Goal: Task Accomplishment & Management: Complete application form

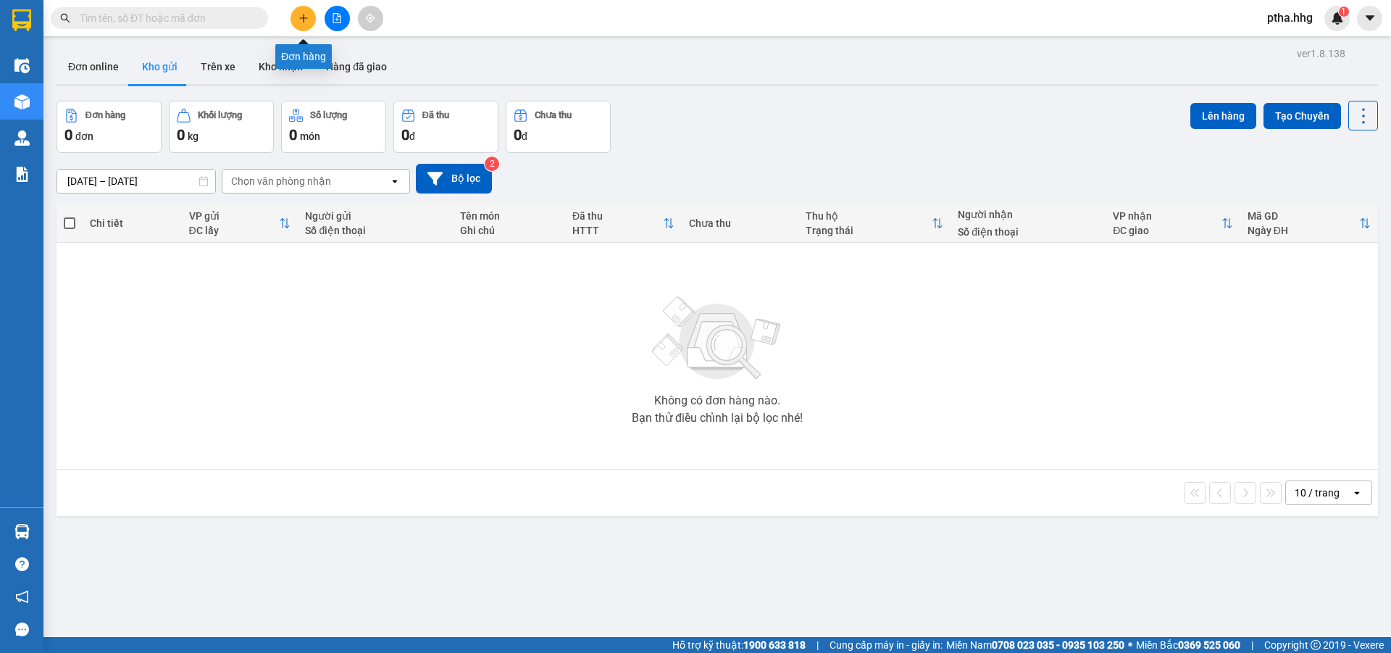
click at [301, 17] on icon "plus" at bounding box center [303, 18] width 10 height 10
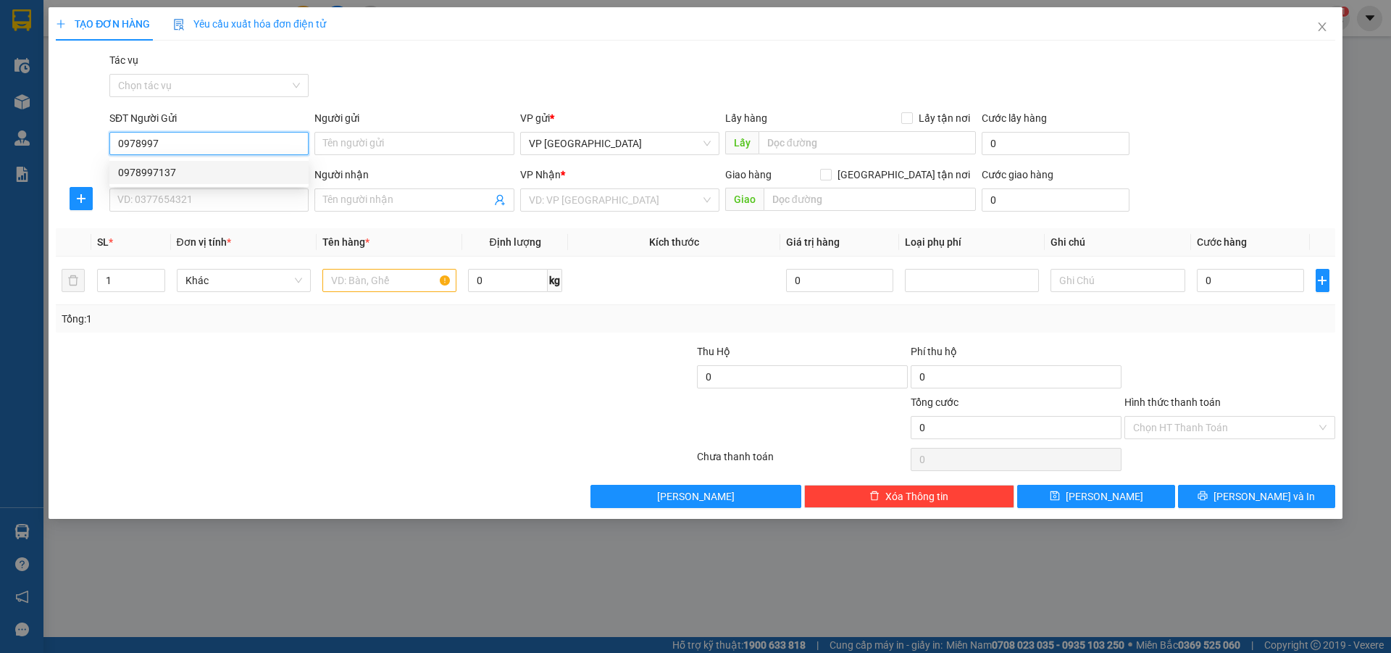
click at [146, 173] on div "0978997137" at bounding box center [209, 172] width 182 height 16
type input "0978997137"
click at [149, 197] on input "SĐT Người Nhận" at bounding box center [208, 199] width 199 height 23
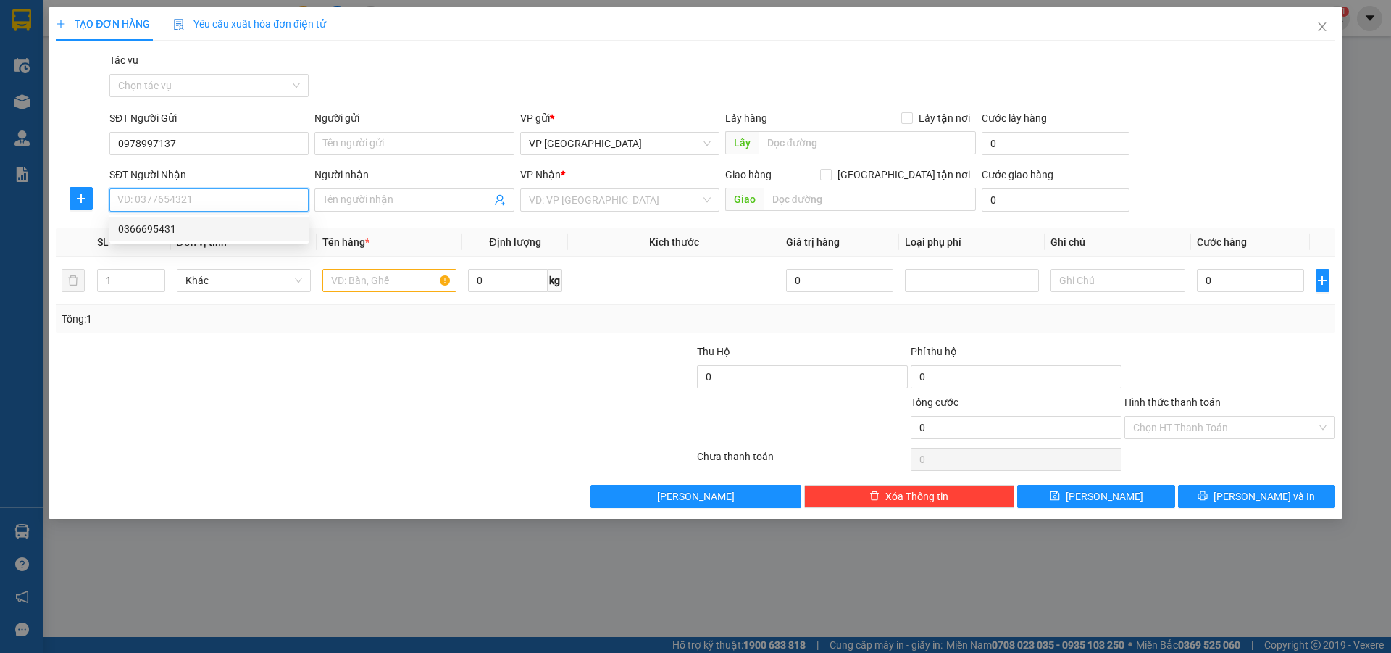
click at [147, 222] on div "0366695431" at bounding box center [209, 229] width 182 height 16
type input "0366695431"
click at [362, 281] on input "text" at bounding box center [389, 280] width 134 height 23
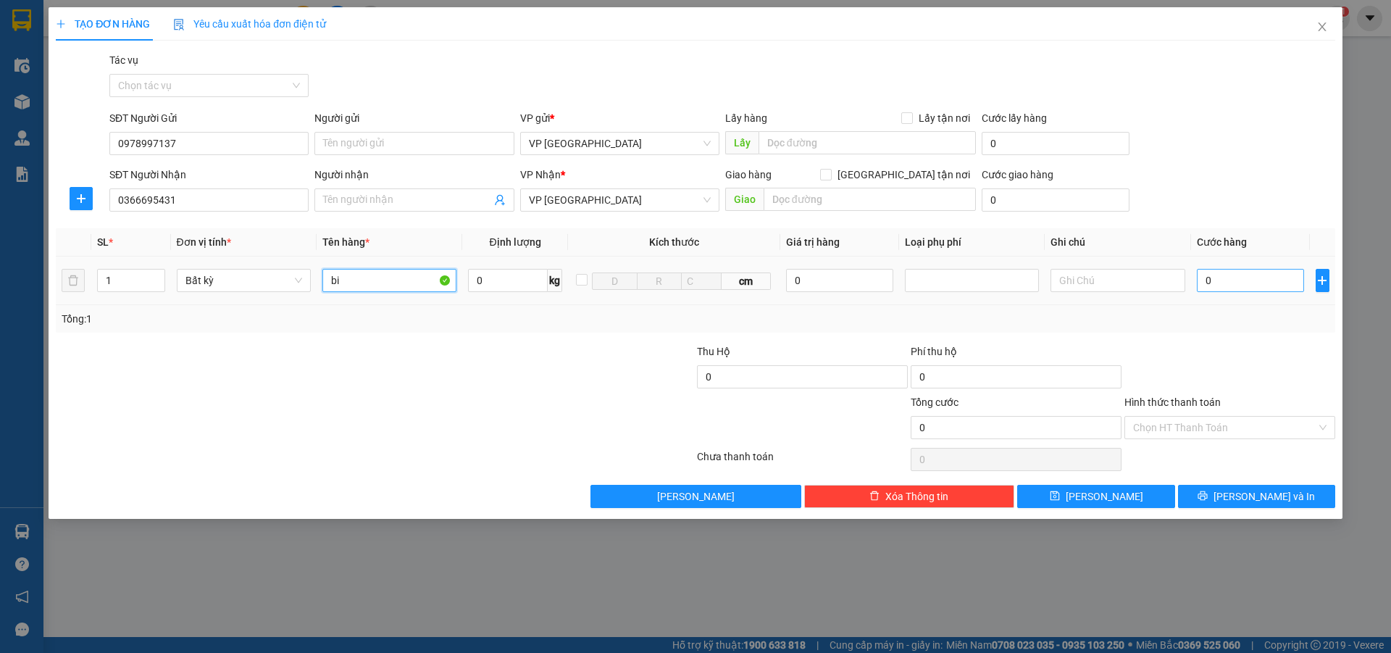
type input "bi"
click at [1224, 279] on input "0" at bounding box center [1251, 280] width 108 height 23
type input "7"
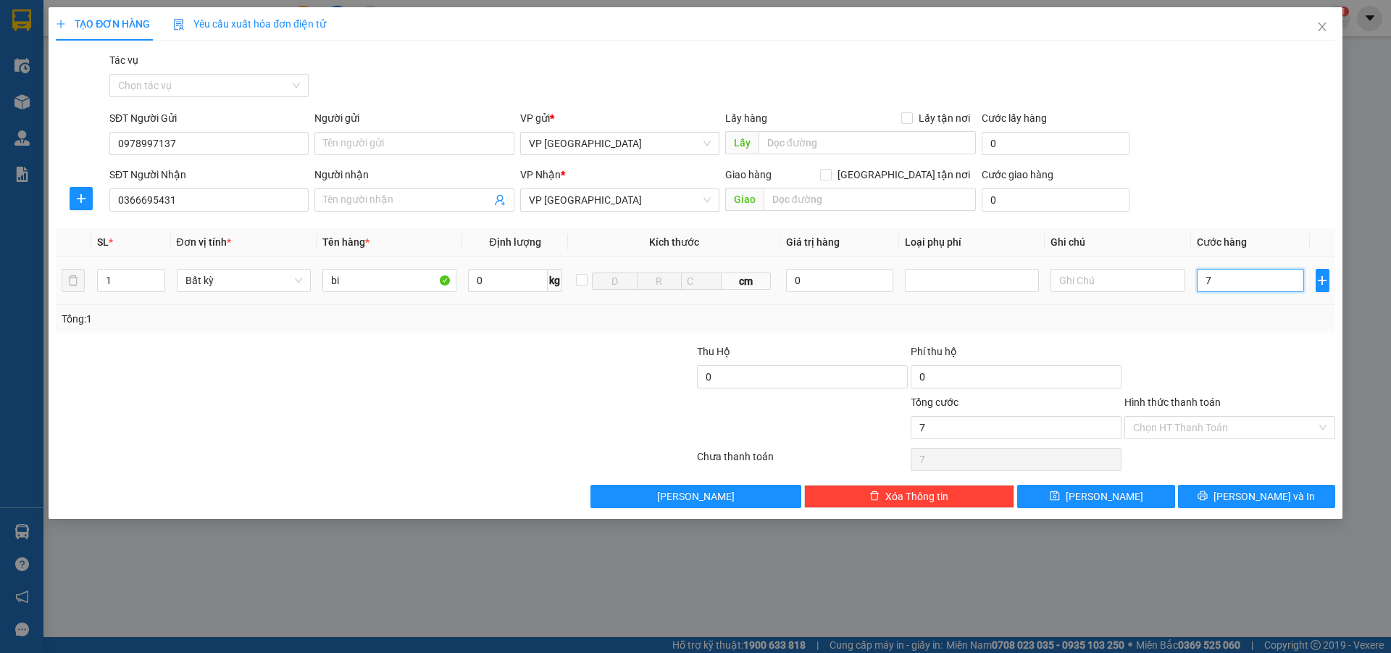
type input "70"
type input "700"
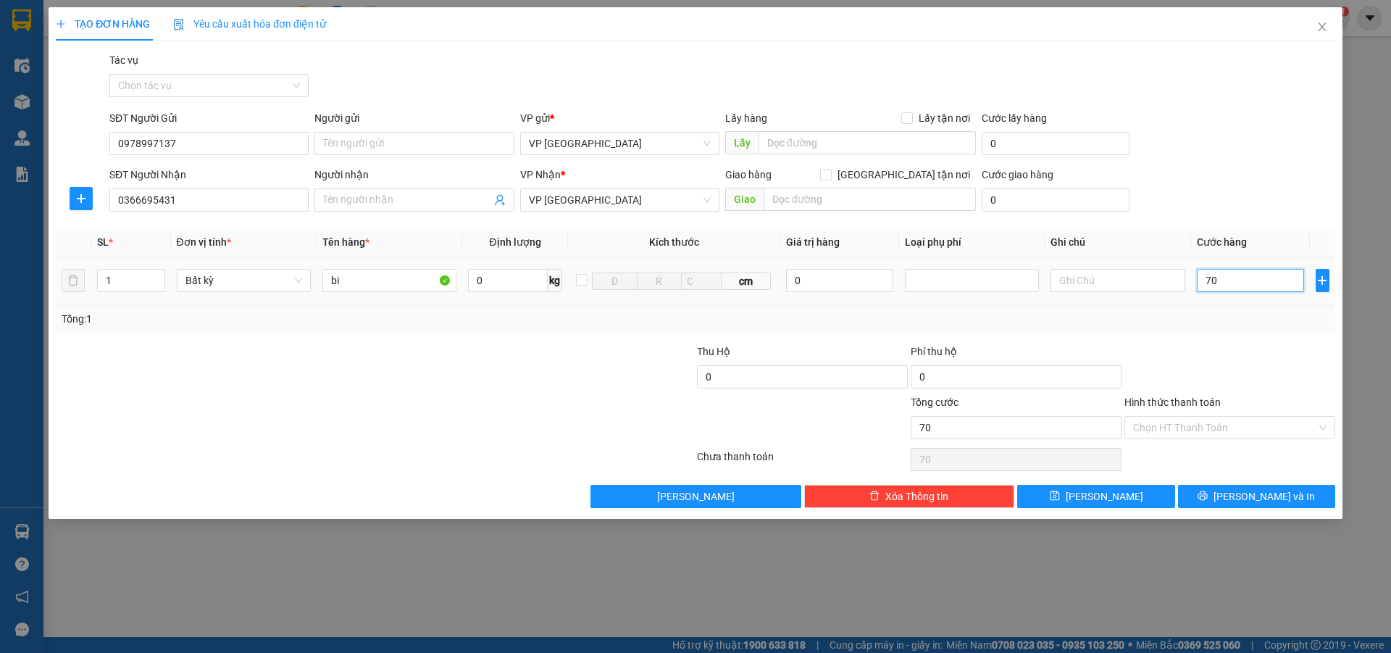
type input "700"
type input "7.000"
type input "70.000"
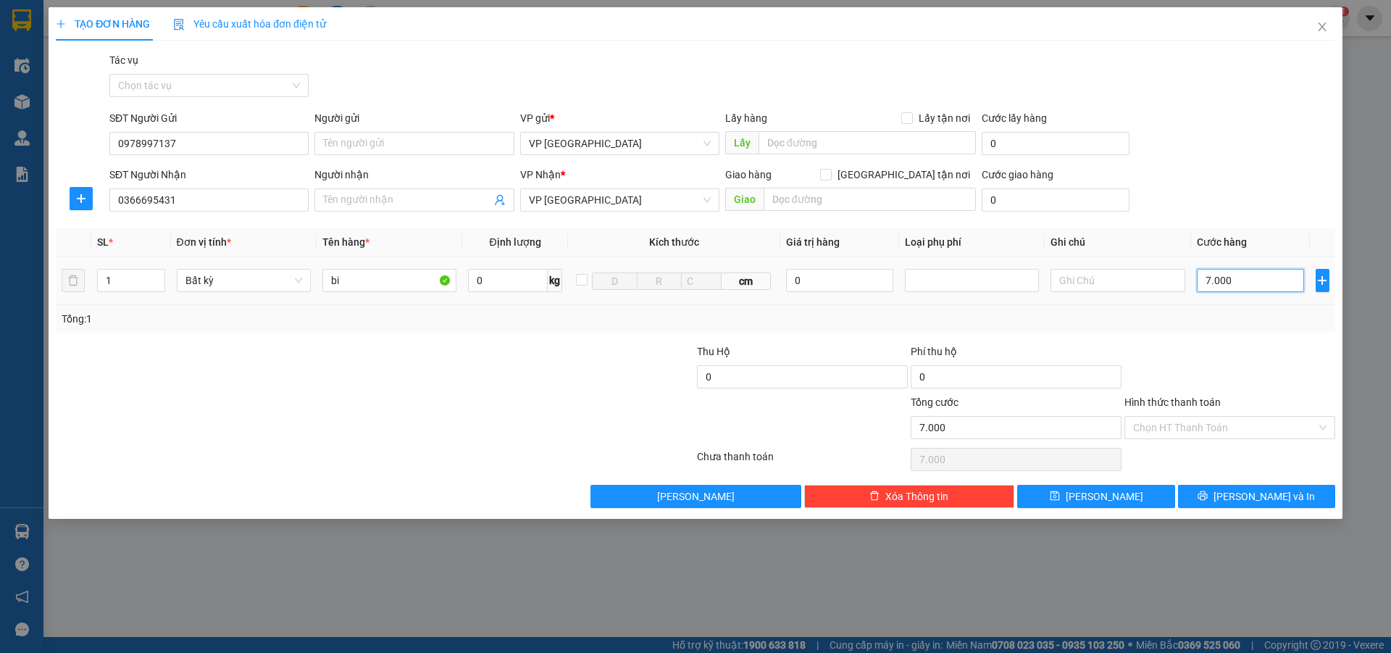
type input "70.000"
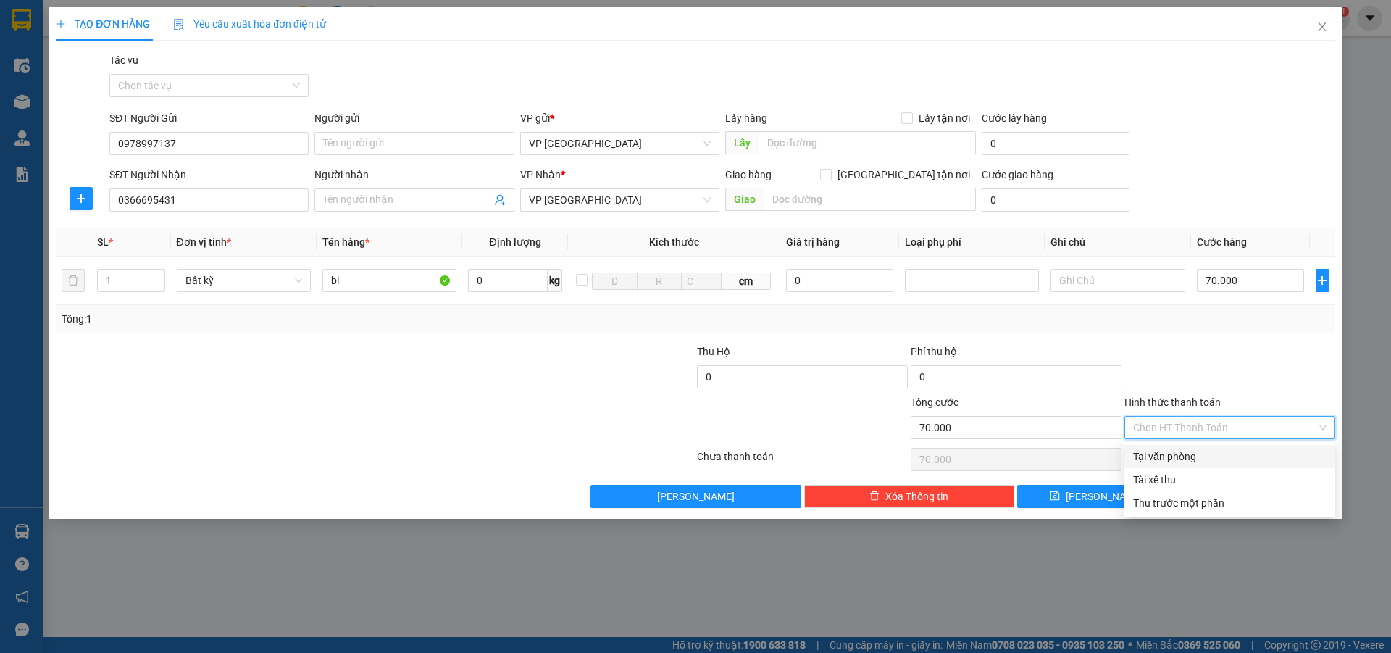
click at [1145, 430] on input "Hình thức thanh toán" at bounding box center [1224, 428] width 183 height 22
click at [1162, 458] on div "Tại văn phòng" at bounding box center [1229, 456] width 193 height 16
type input "0"
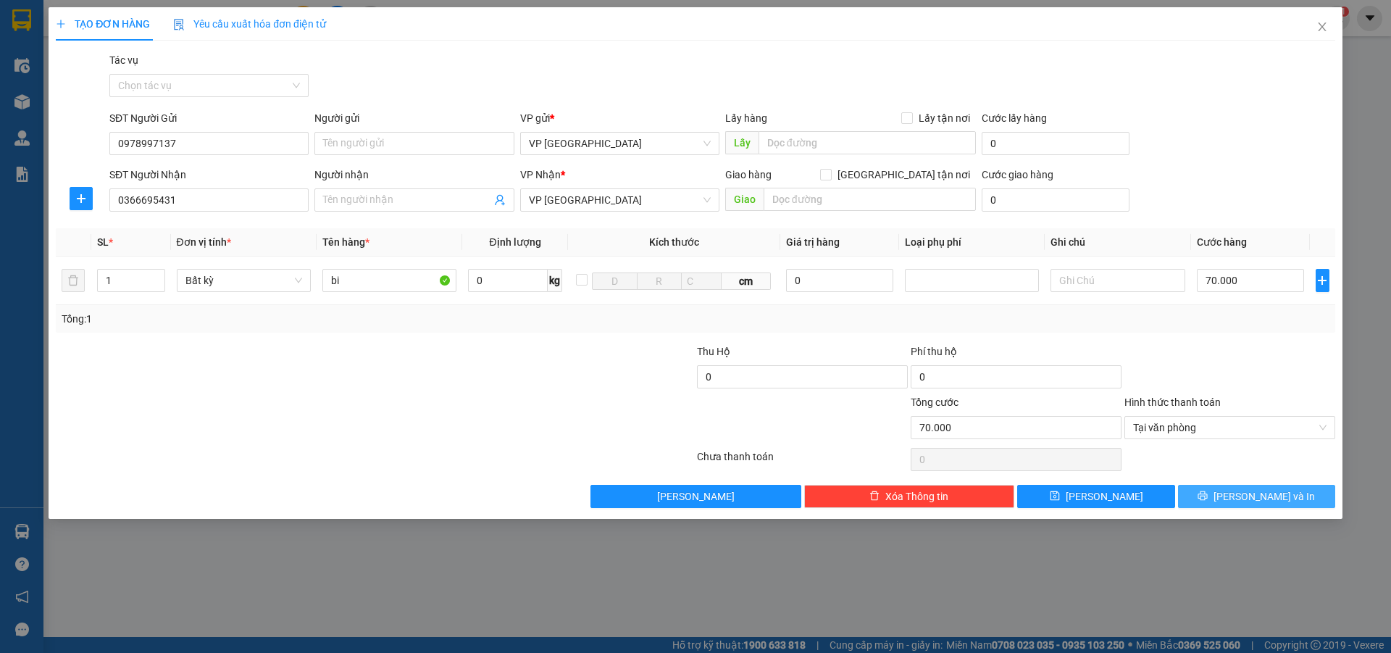
click at [1255, 494] on span "[PERSON_NAME] và In" at bounding box center [1264, 496] width 101 height 16
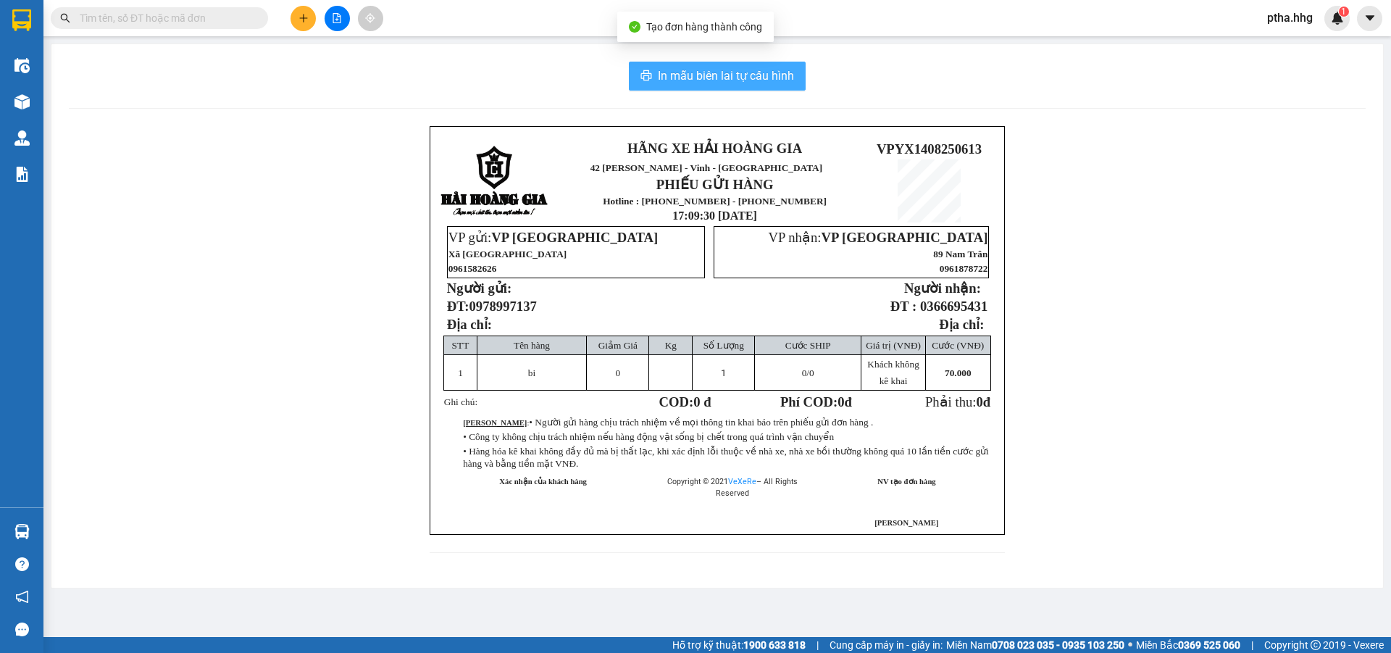
drag, startPoint x: 739, startPoint y: 70, endPoint x: 740, endPoint y: 81, distance: 10.9
click at [739, 72] on span "In mẫu biên lai tự cấu hình" at bounding box center [726, 76] width 136 height 18
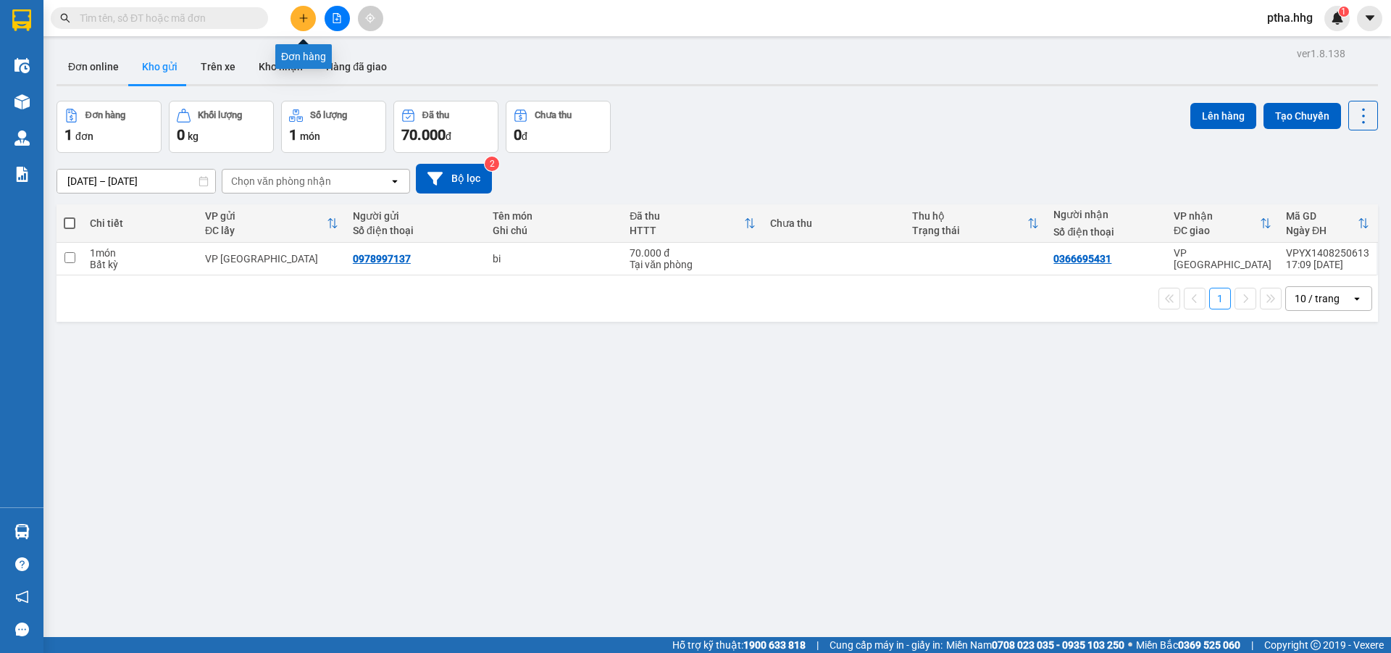
click at [307, 25] on button at bounding box center [303, 18] width 25 height 25
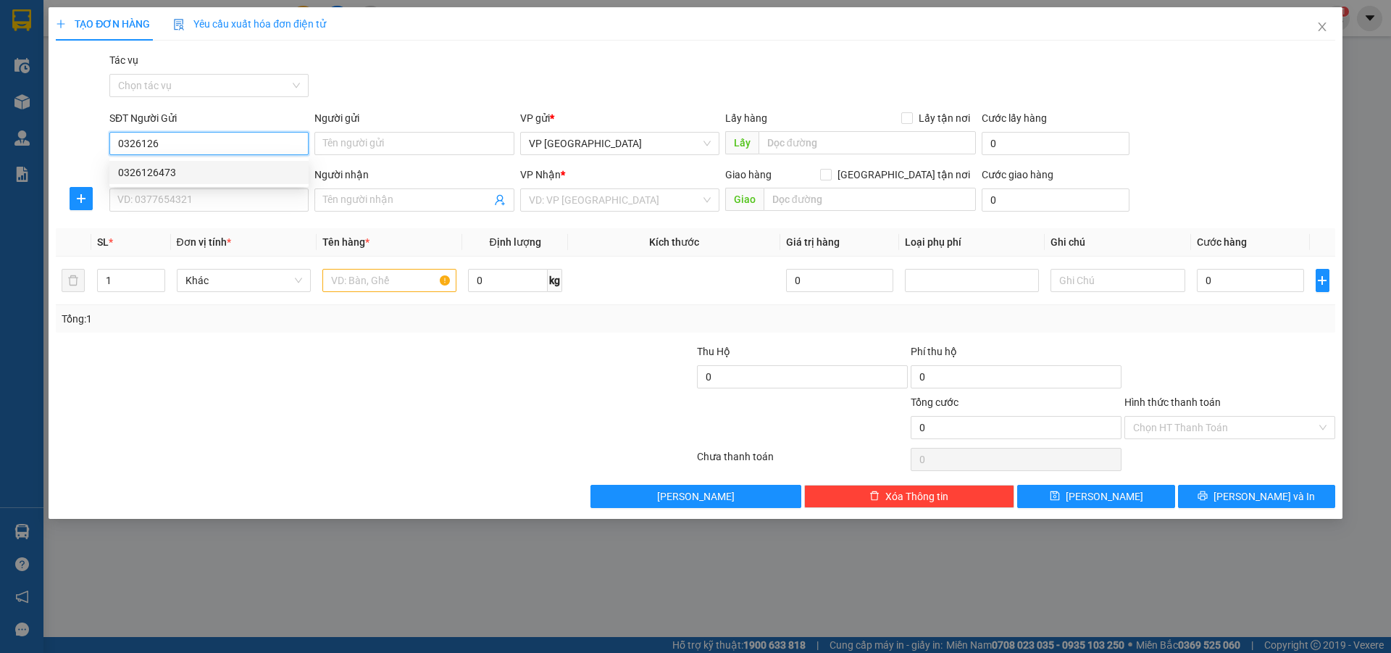
click at [133, 169] on div "0326126473" at bounding box center [209, 172] width 182 height 16
type input "0326126473"
click at [133, 206] on input "SĐT Người Nhận" at bounding box center [208, 199] width 199 height 23
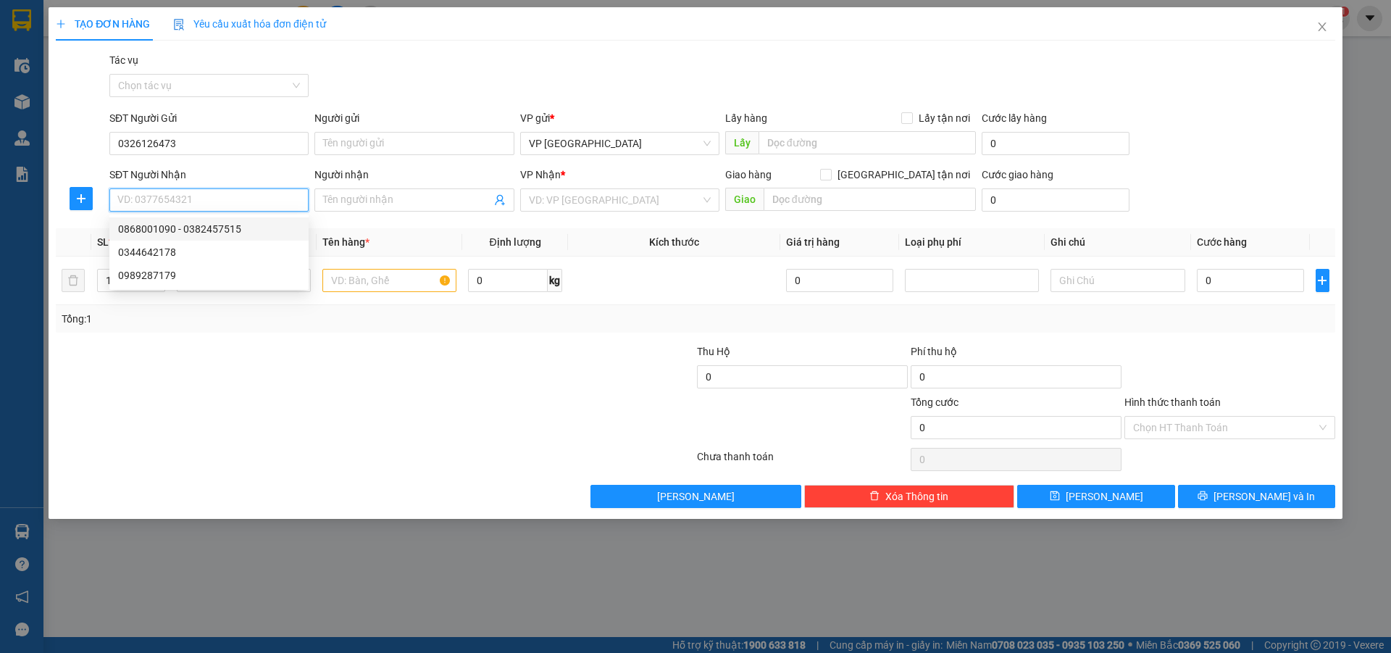
click at [145, 226] on div "0868001090 - 0382457515" at bounding box center [209, 229] width 182 height 16
type input "0868001090"
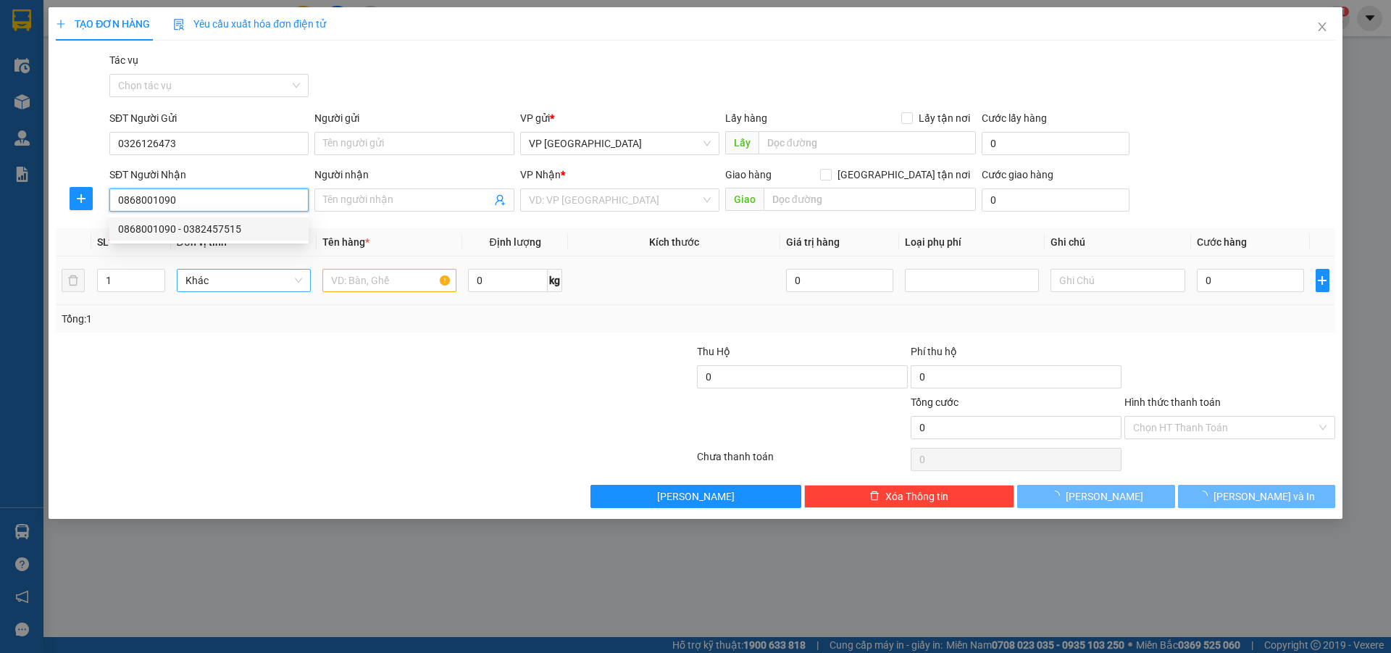
type input "0382457515"
type input "Cây xăng, my chanh Q tri"
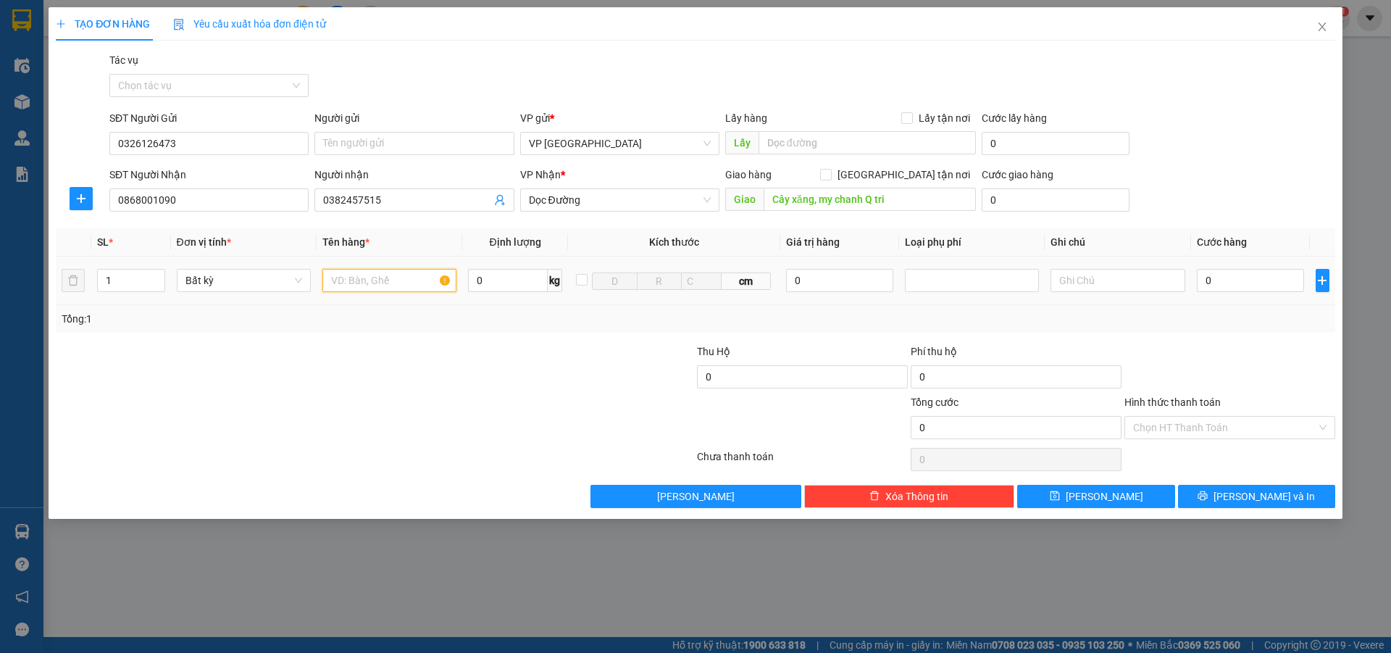
click at [327, 284] on input "text" at bounding box center [389, 280] width 134 height 23
type input "bi"
click at [1216, 275] on input "0" at bounding box center [1251, 280] width 108 height 23
type input "8"
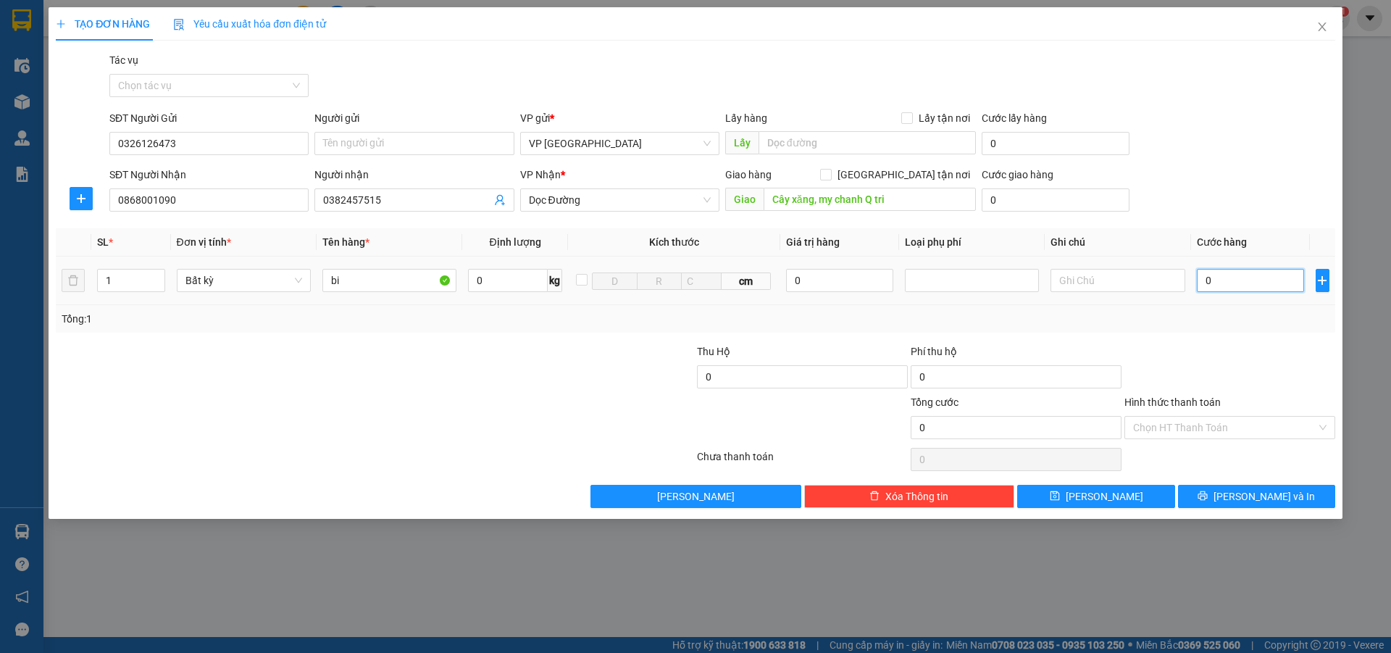
type input "8"
type input "80"
type input "800"
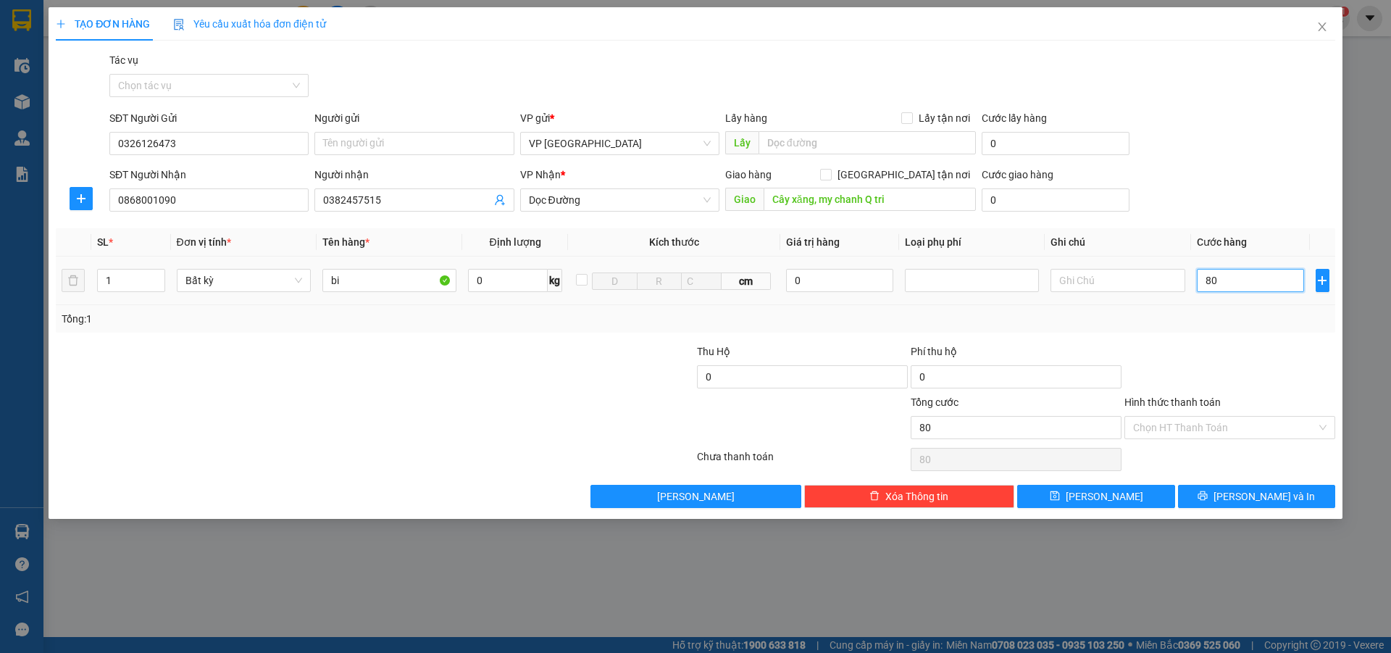
type input "800"
type input "8.000"
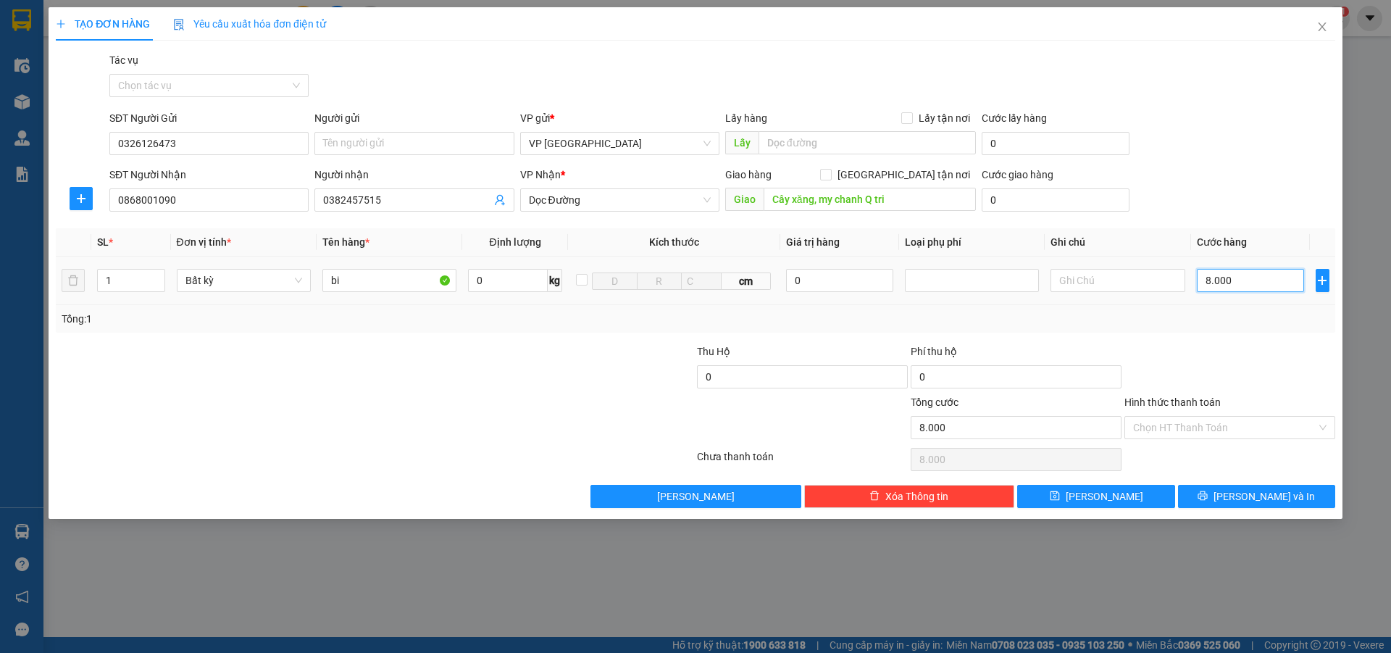
type input "80.000"
click at [1200, 429] on input "Hình thức thanh toán" at bounding box center [1224, 428] width 183 height 22
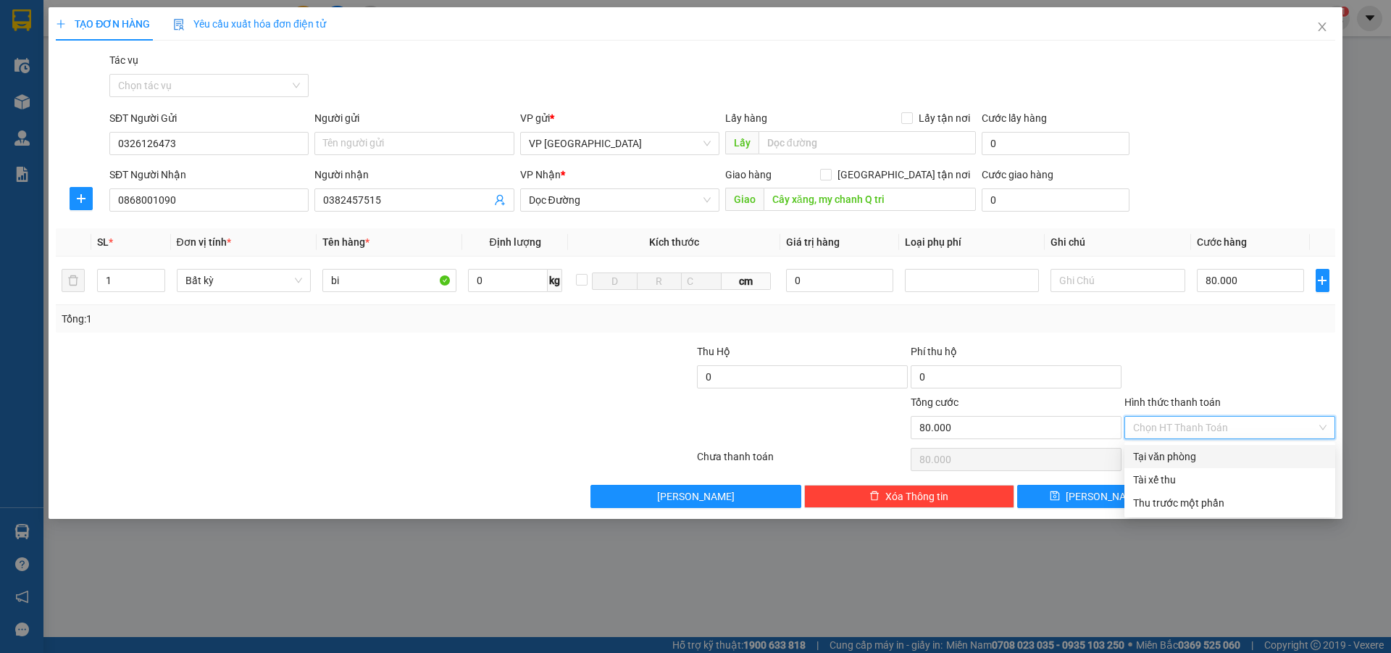
click at [1207, 448] on div "Tại văn phòng" at bounding box center [1229, 456] width 193 height 16
type input "0"
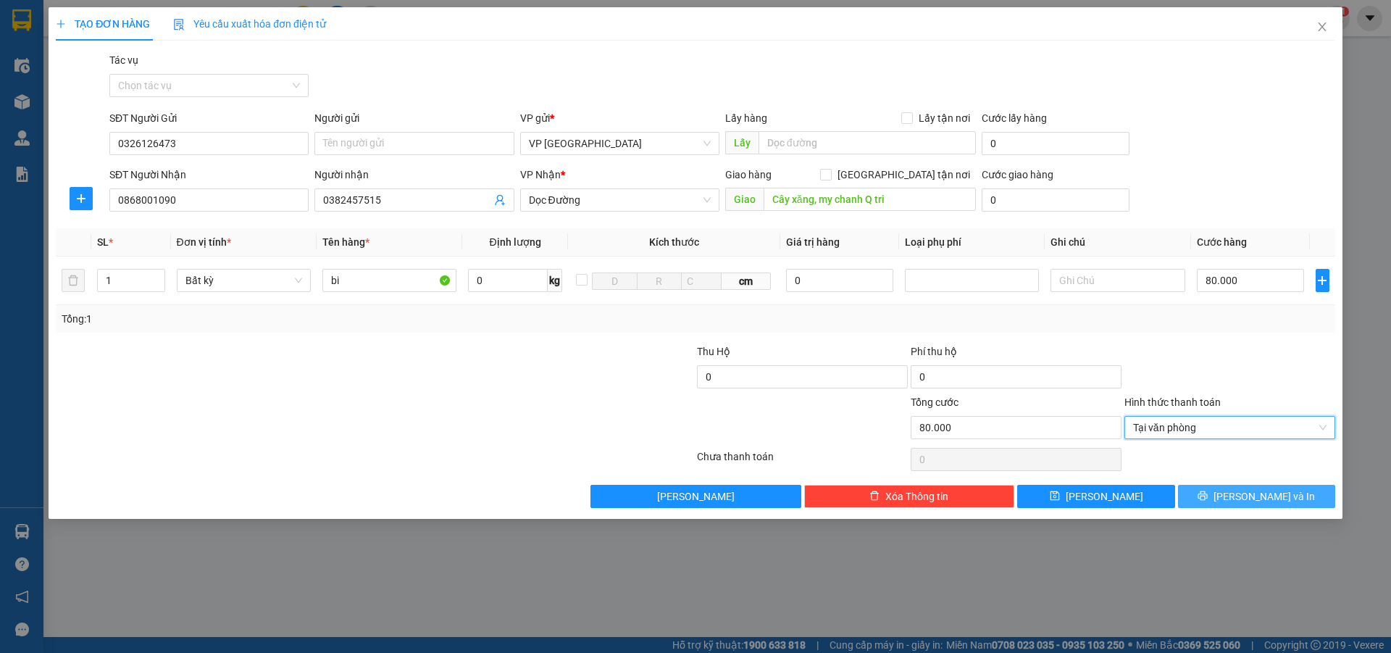
click at [1257, 506] on button "[PERSON_NAME] và In" at bounding box center [1256, 496] width 157 height 23
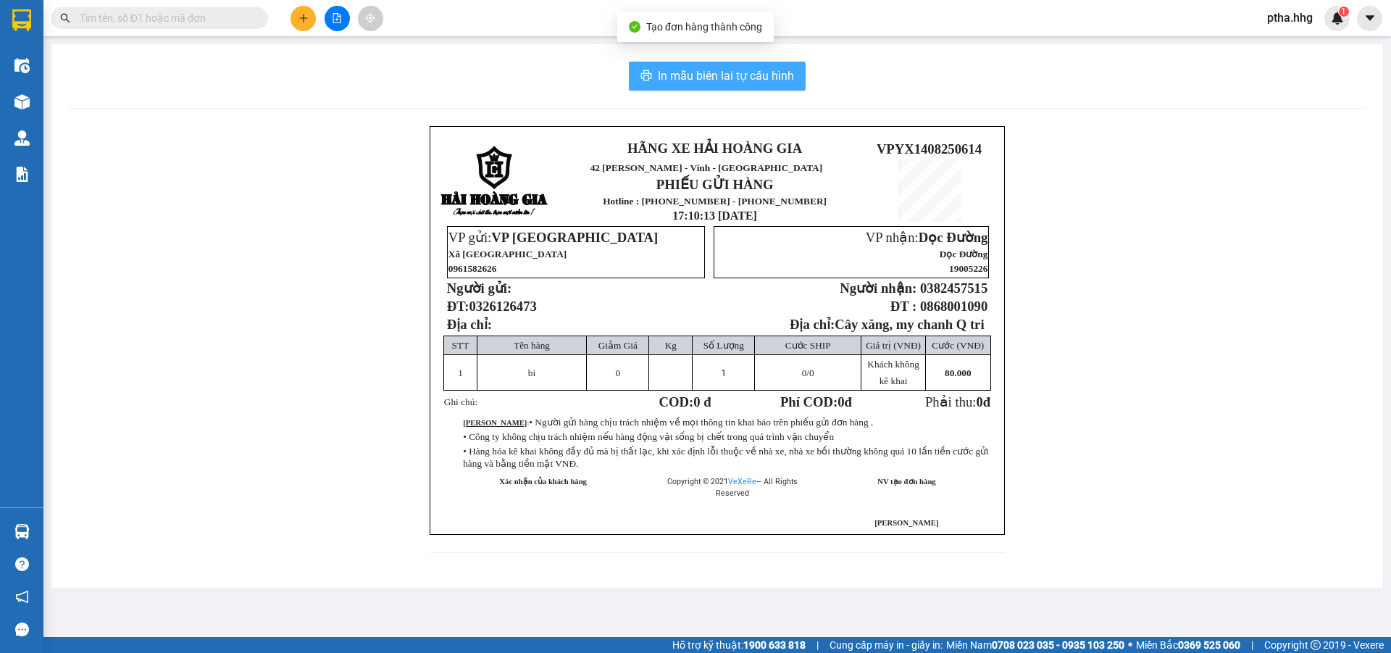
click at [759, 72] on span "In mẫu biên lai tự cấu hình" at bounding box center [726, 76] width 136 height 18
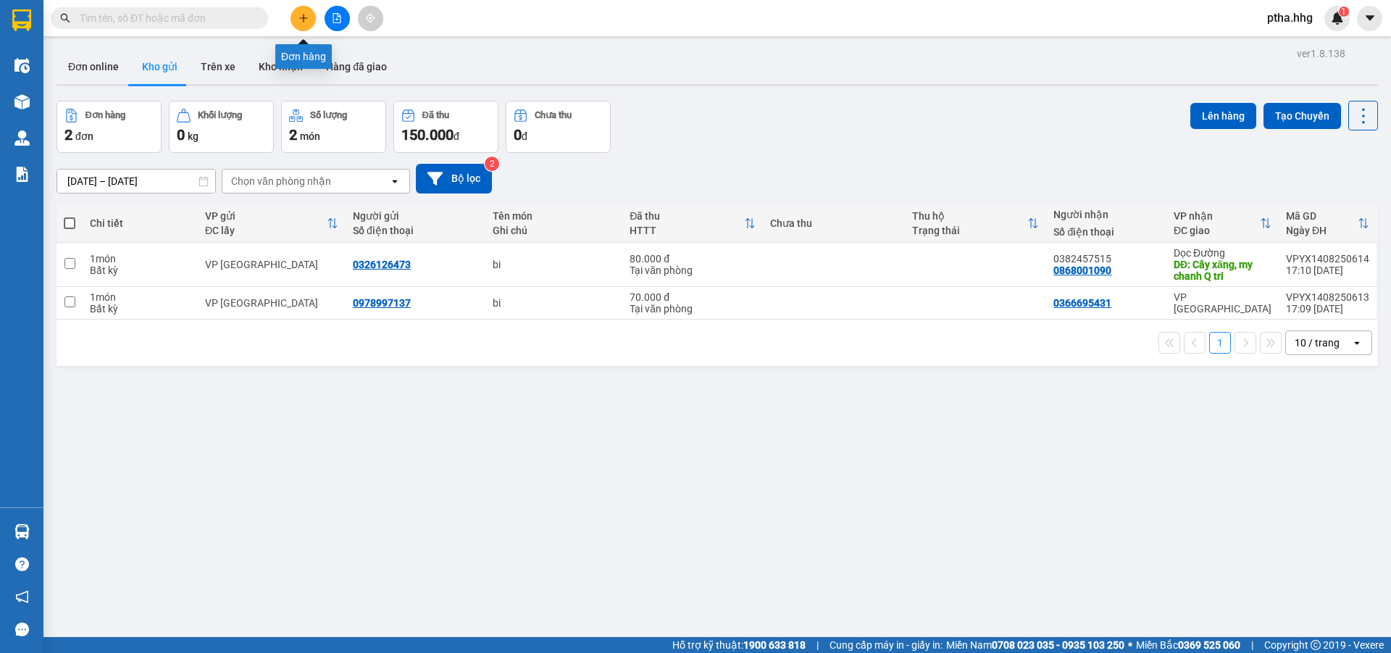
click at [307, 13] on icon "plus" at bounding box center [303, 18] width 10 height 10
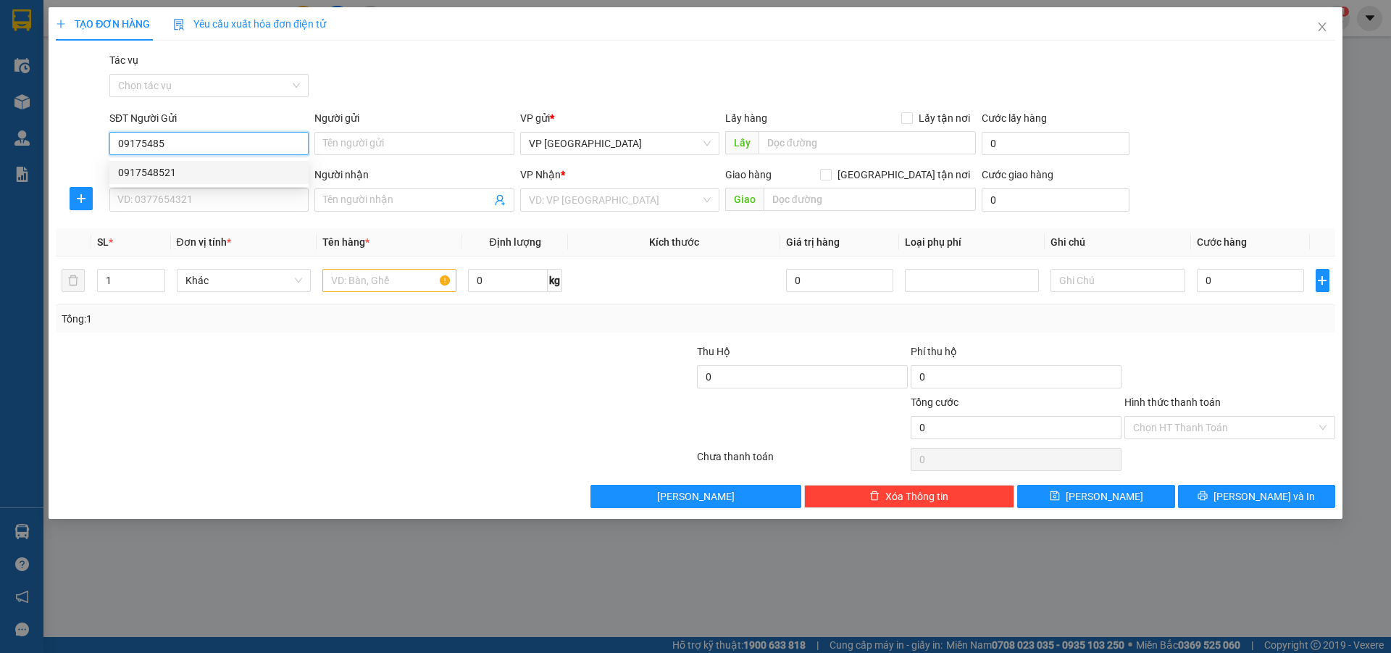
click at [164, 168] on div "0917548521" at bounding box center [209, 172] width 182 height 16
type input "0917548521"
click at [177, 202] on input "SĐT Người Nhận" at bounding box center [208, 199] width 199 height 23
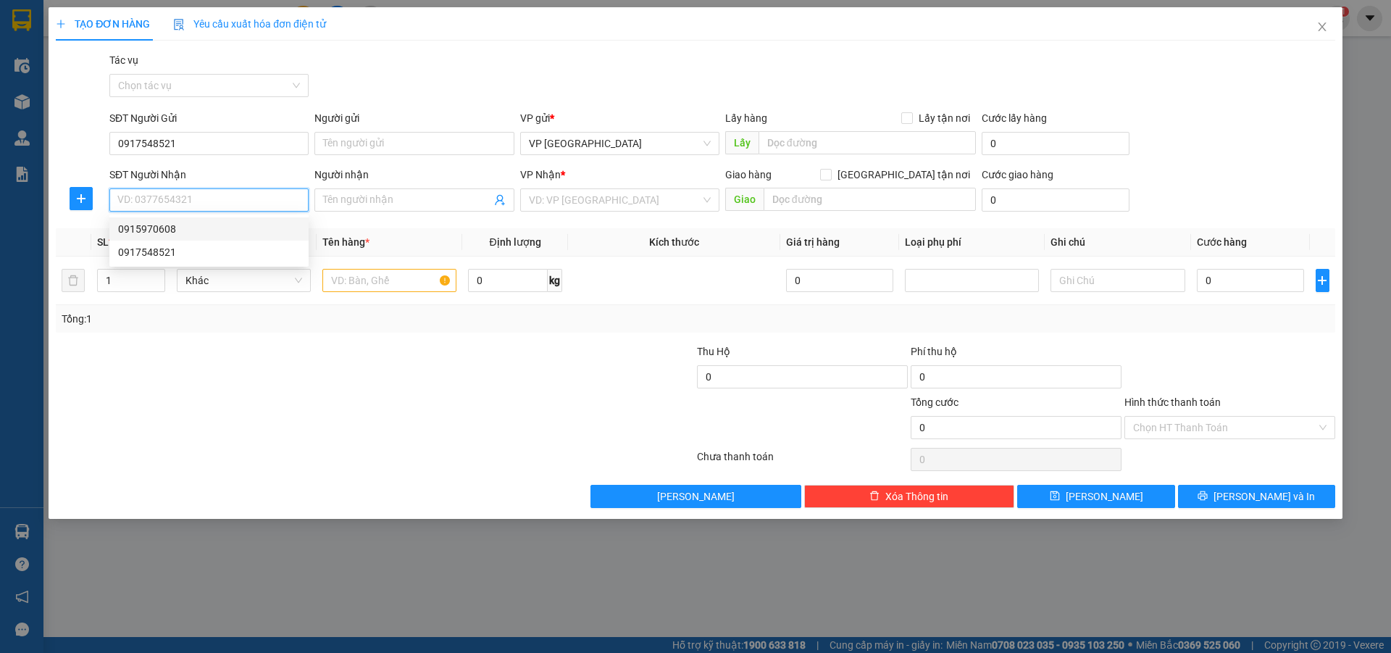
click at [141, 222] on div "0915970608" at bounding box center [209, 229] width 182 height 16
type input "0915970608"
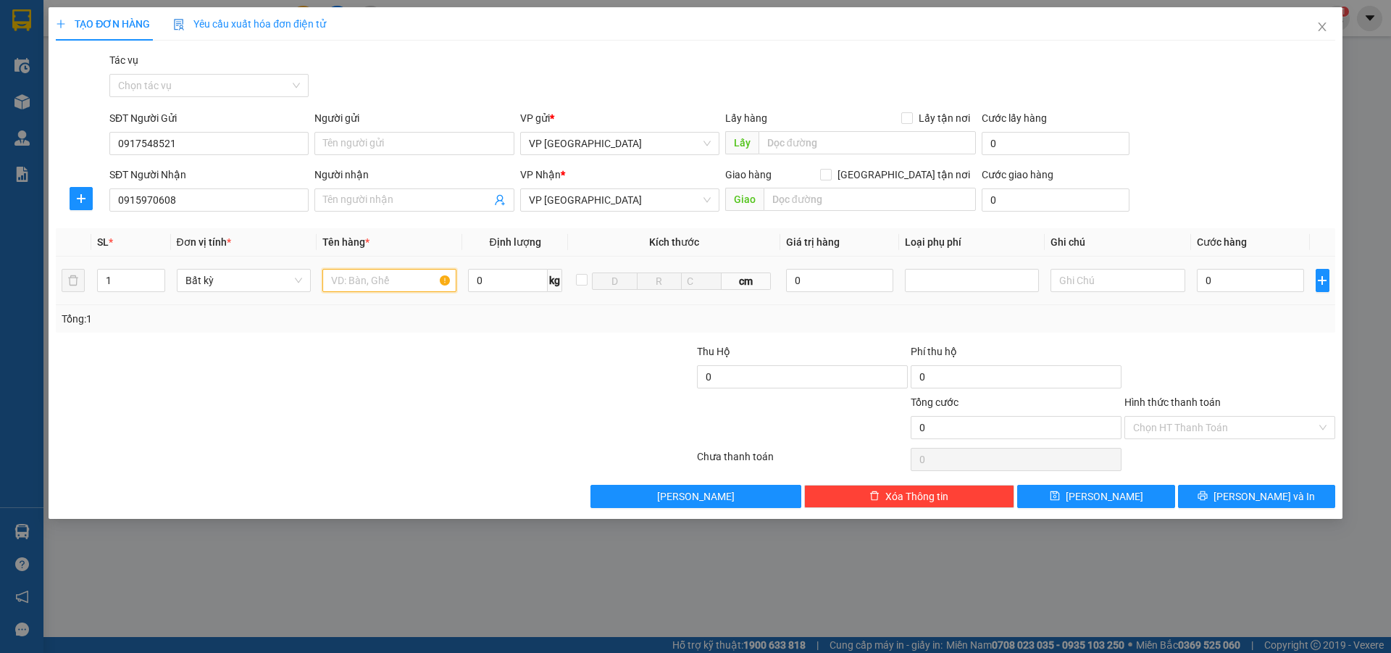
click at [341, 283] on input "text" at bounding box center [389, 280] width 134 height 23
type input "ct"
click at [1226, 277] on input "0" at bounding box center [1251, 280] width 108 height 23
type input "5"
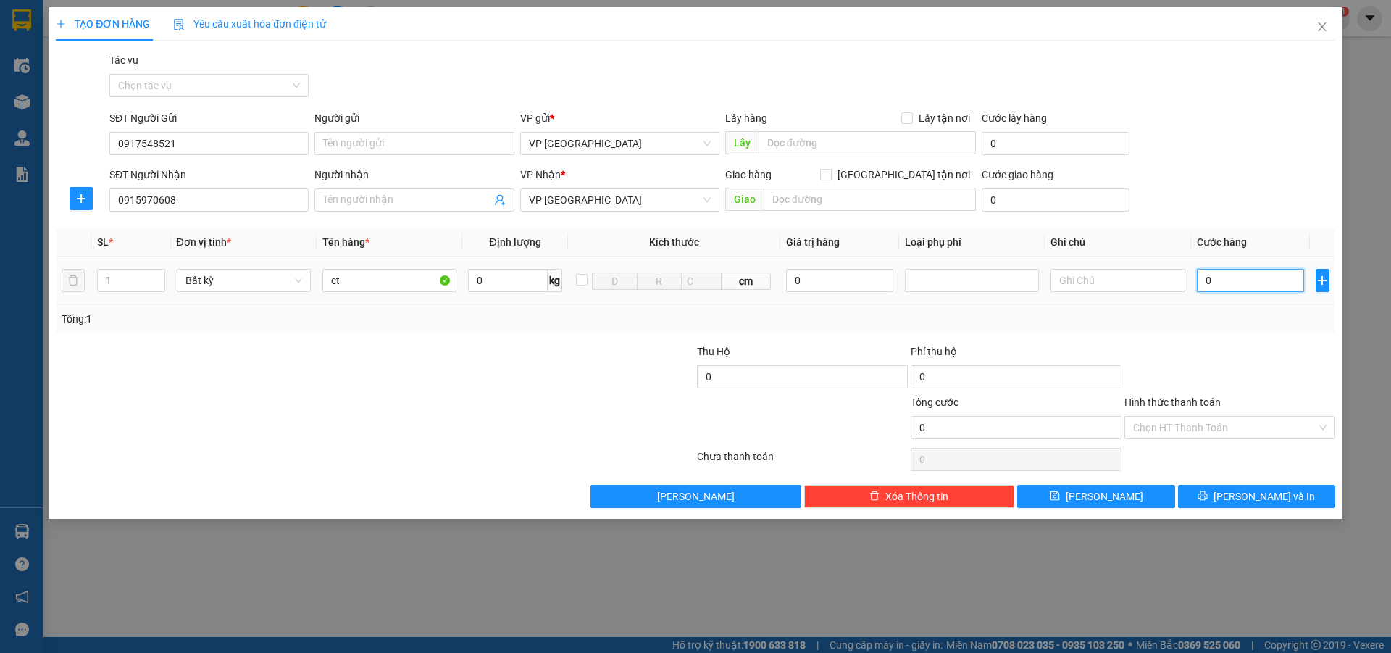
type input "5"
type input "50"
type input "500"
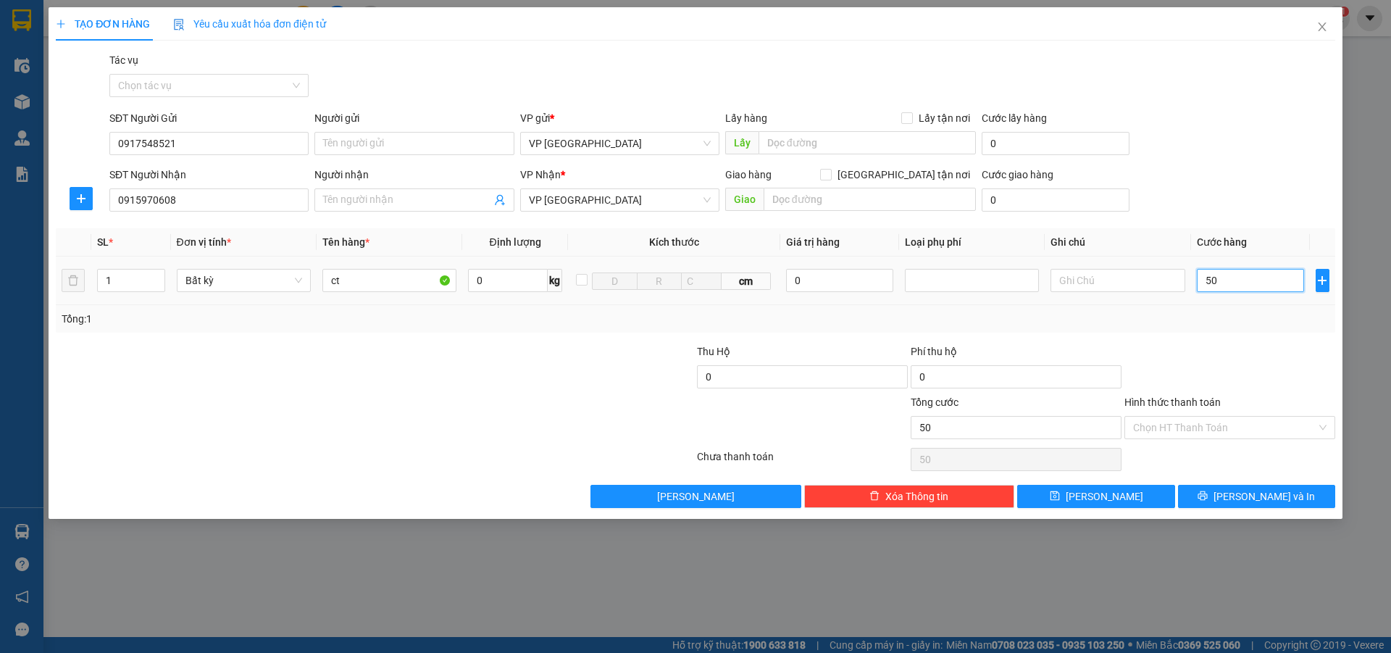
type input "500"
type input "5.000"
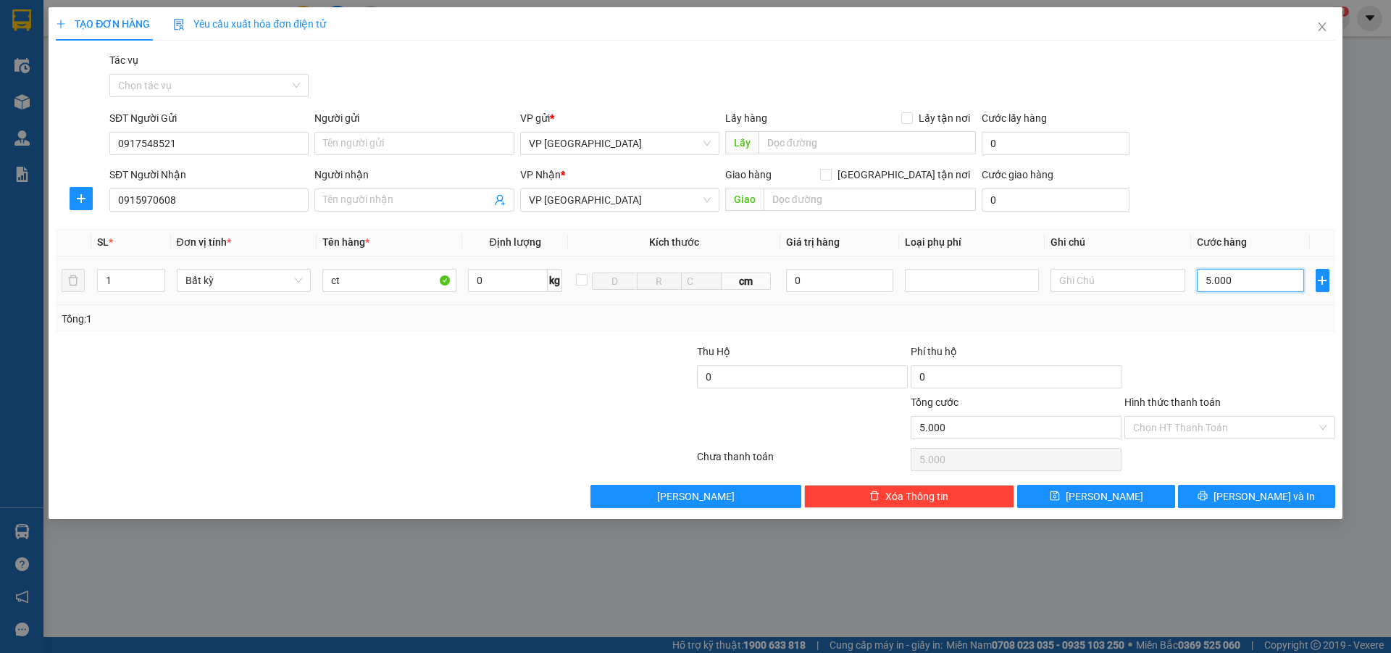
type input "50.000"
click at [1190, 426] on input "Hình thức thanh toán" at bounding box center [1224, 428] width 183 height 22
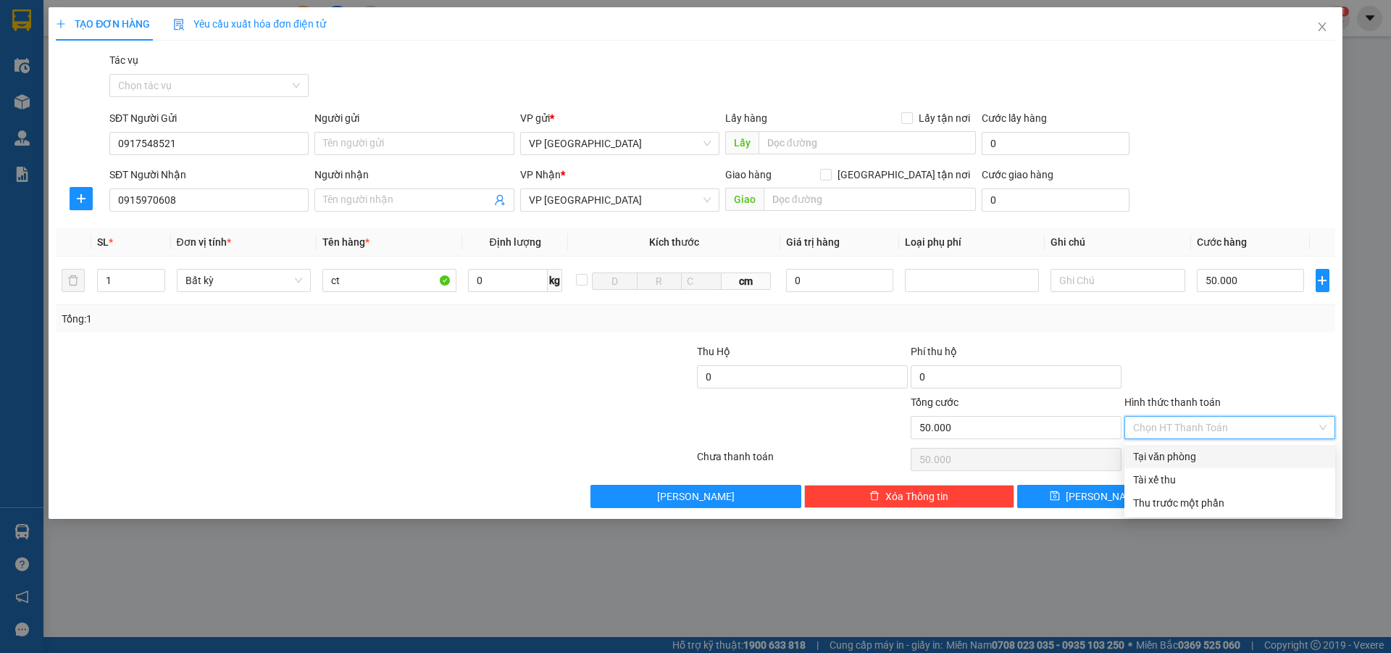
click at [1192, 452] on div "Tại văn phòng" at bounding box center [1229, 456] width 193 height 16
type input "0"
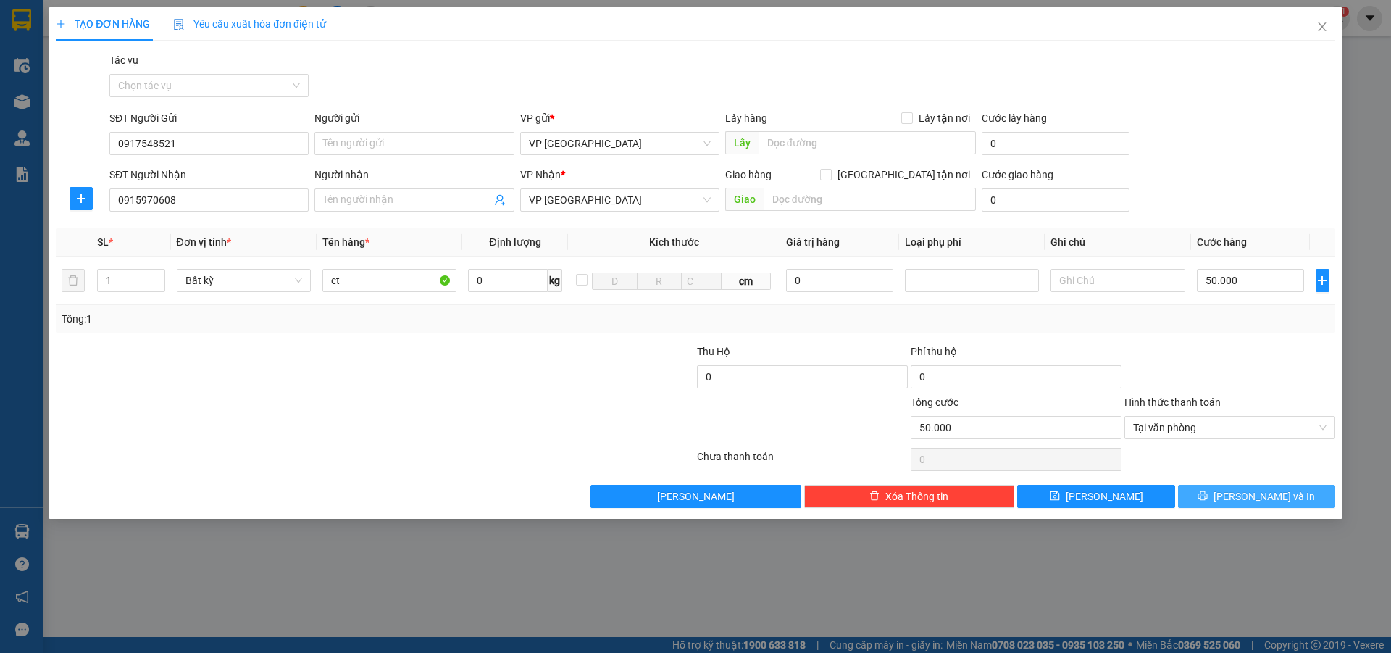
click at [1244, 496] on span "[PERSON_NAME] và In" at bounding box center [1264, 496] width 101 height 16
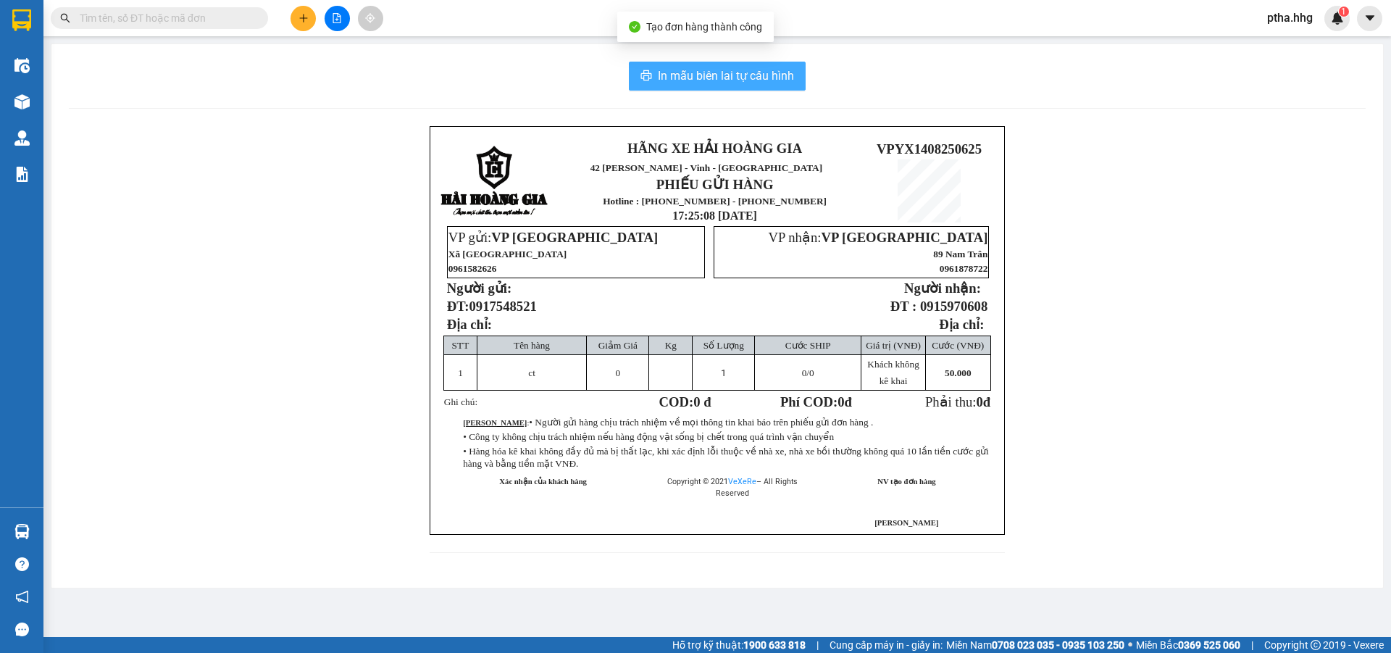
click at [746, 70] on span "In mẫu biên lai tự cấu hình" at bounding box center [726, 76] width 136 height 18
